Goal: Information Seeking & Learning: Learn about a topic

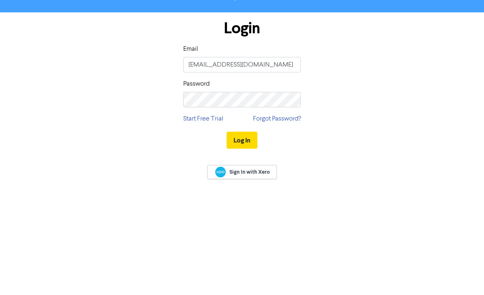
type input "[EMAIL_ADDRESS][DOMAIN_NAME]"
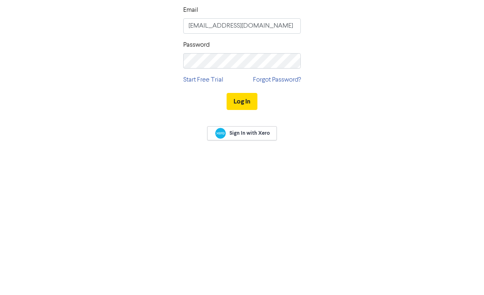
click at [250, 156] on button "Log In" at bounding box center [242, 164] width 31 height 17
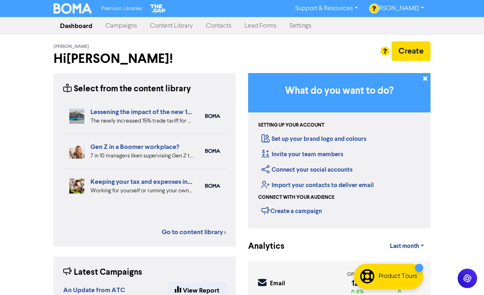
click at [115, 24] on link "Campaigns" at bounding box center [121, 26] width 45 height 16
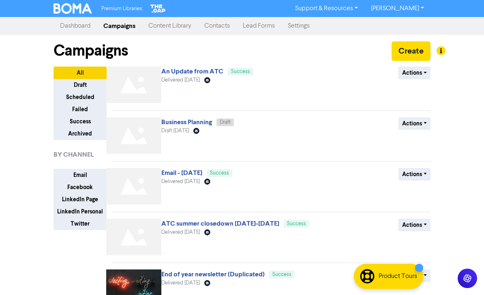
click at [77, 24] on link "Dashboard" at bounding box center [75, 26] width 43 height 16
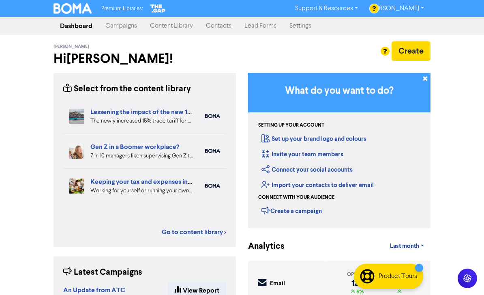
click at [174, 25] on link "Content Library" at bounding box center [172, 26] width 56 height 16
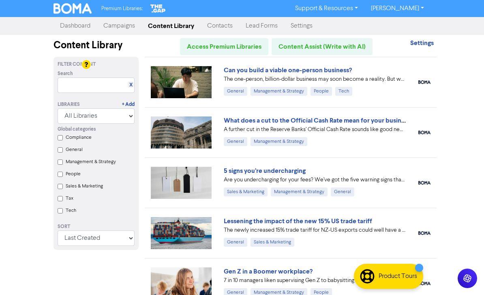
click at [338, 69] on link "Can you build a viable one-person business?" at bounding box center [288, 70] width 128 height 8
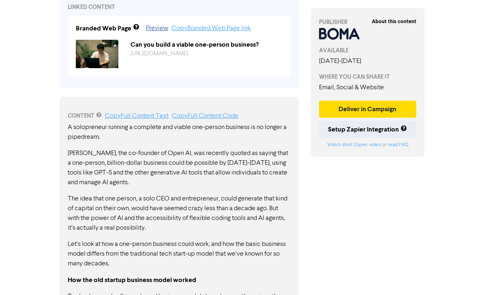
scroll to position [292, 0]
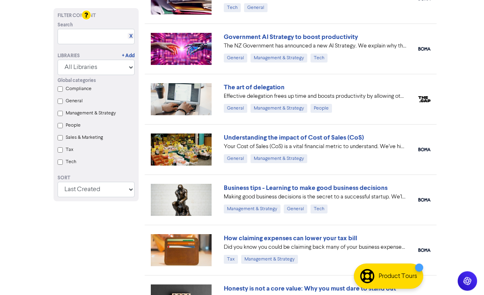
scroll to position [841, 0]
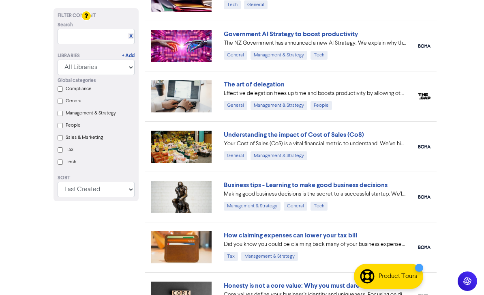
click at [346, 136] on link "Understanding the impact of Cost of Sales (CoS)" at bounding box center [294, 135] width 140 height 8
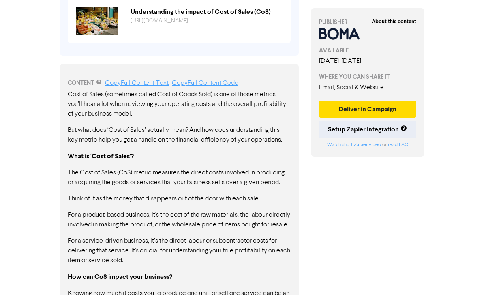
scroll to position [340, 0]
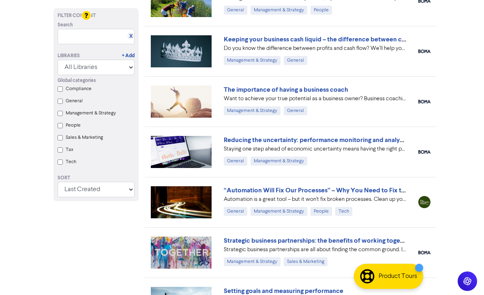
scroll to position [2291, 0]
